Goal: Information Seeking & Learning: Learn about a topic

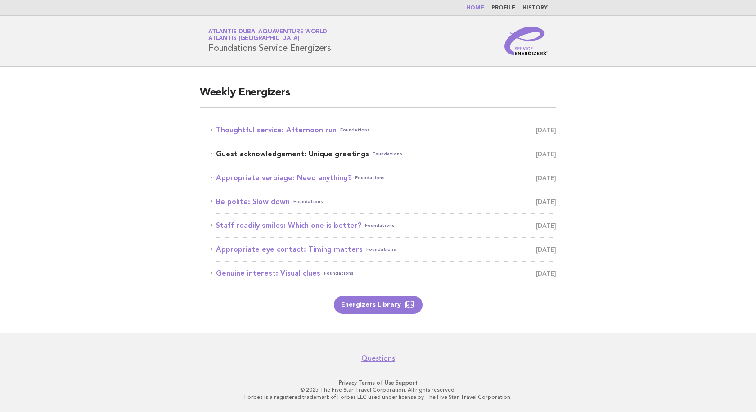
click at [346, 153] on link "Guest acknowledgement: Unique greetings Foundations October 15" at bounding box center [383, 154] width 345 height 13
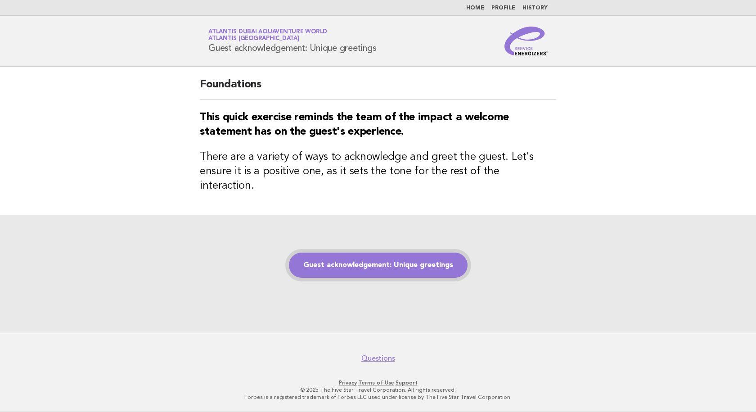
click at [380, 255] on link "Guest acknowledgement: Unique greetings" at bounding box center [378, 264] width 179 height 25
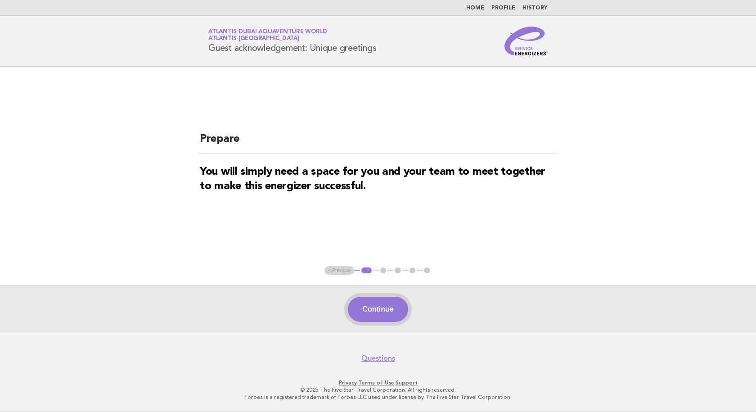
click at [385, 315] on button "Continue" at bounding box center [378, 308] width 60 height 25
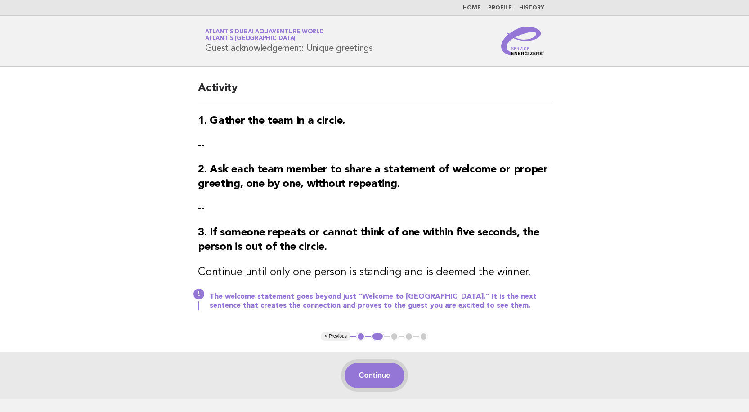
click at [378, 376] on button "Continue" at bounding box center [375, 375] width 60 height 25
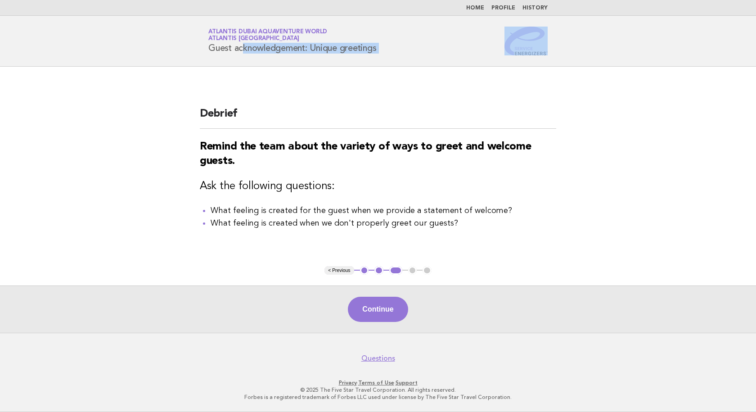
drag, startPoint x: 574, startPoint y: 49, endPoint x: 200, endPoint y: 52, distance: 374.3
click at [200, 52] on header "Service Energizers Atlantis Dubai Aquaventure World Atlantis [GEOGRAPHIC_DATA] …" at bounding box center [378, 41] width 756 height 51
copy div "Guest acknowledgement: Unique greetings"
